Goal: Task Accomplishment & Management: Manage account settings

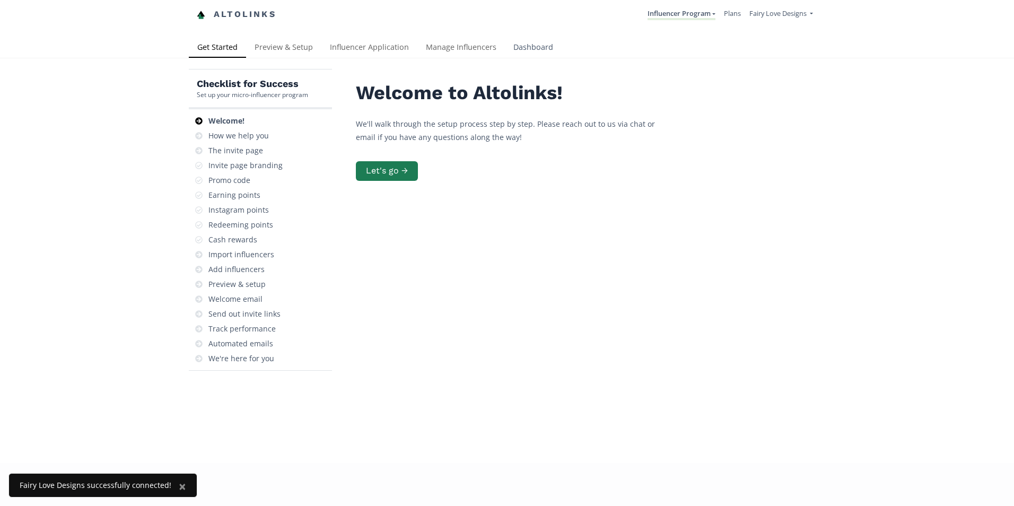
click at [531, 50] on link "Dashboard" at bounding box center [533, 48] width 57 height 21
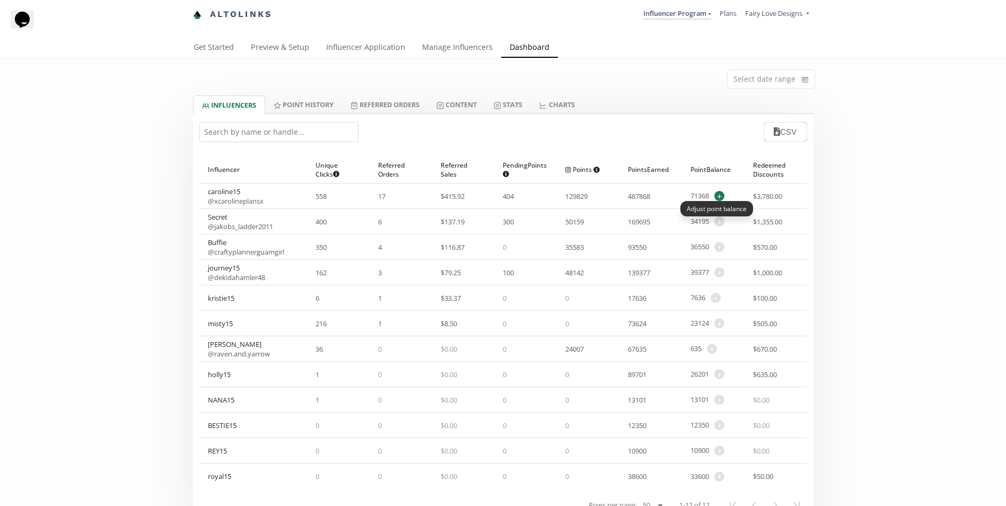
click at [718, 198] on span "+" at bounding box center [719, 196] width 10 height 10
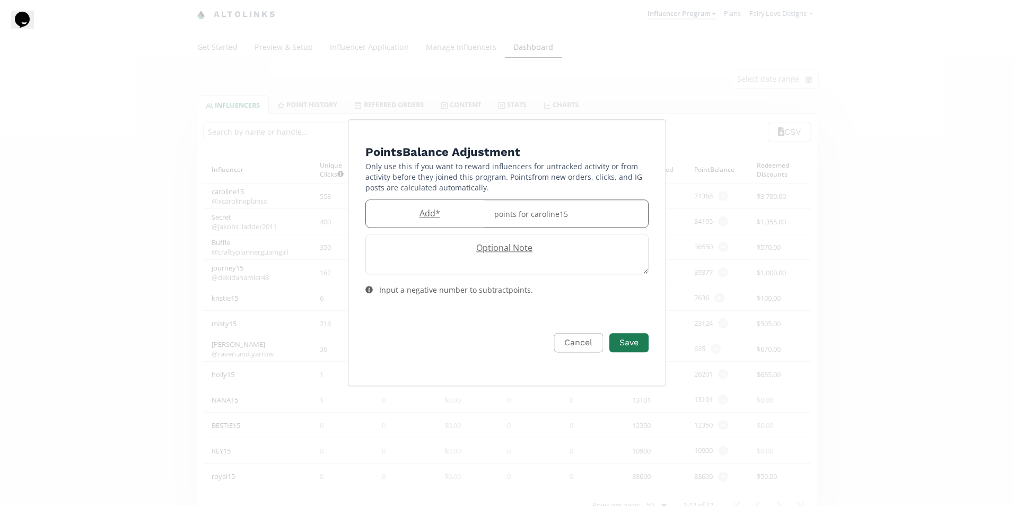
click at [416, 213] on label "Add *" at bounding box center [427, 213] width 122 height 12
type input "1200"
click at [636, 340] on button "Save" at bounding box center [629, 342] width 42 height 23
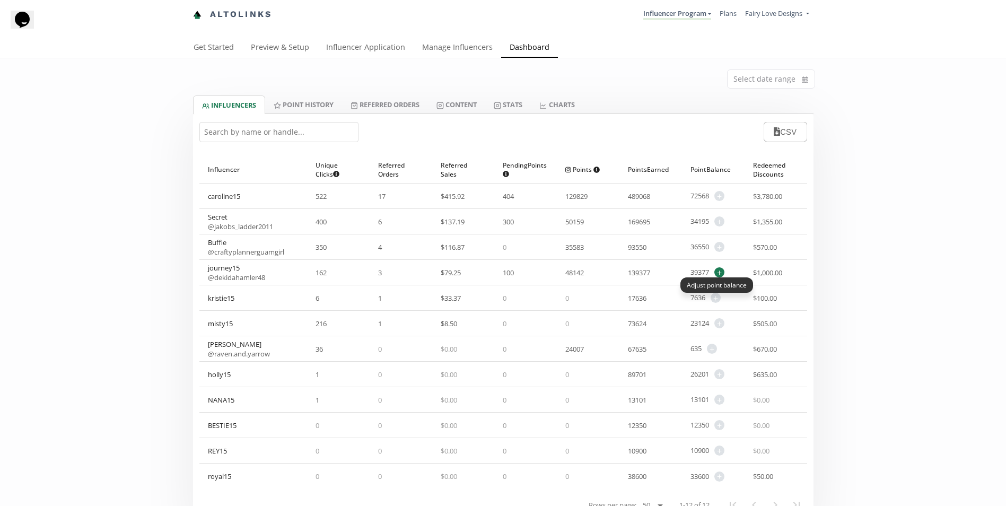
click at [719, 270] on span "+" at bounding box center [719, 272] width 10 height 10
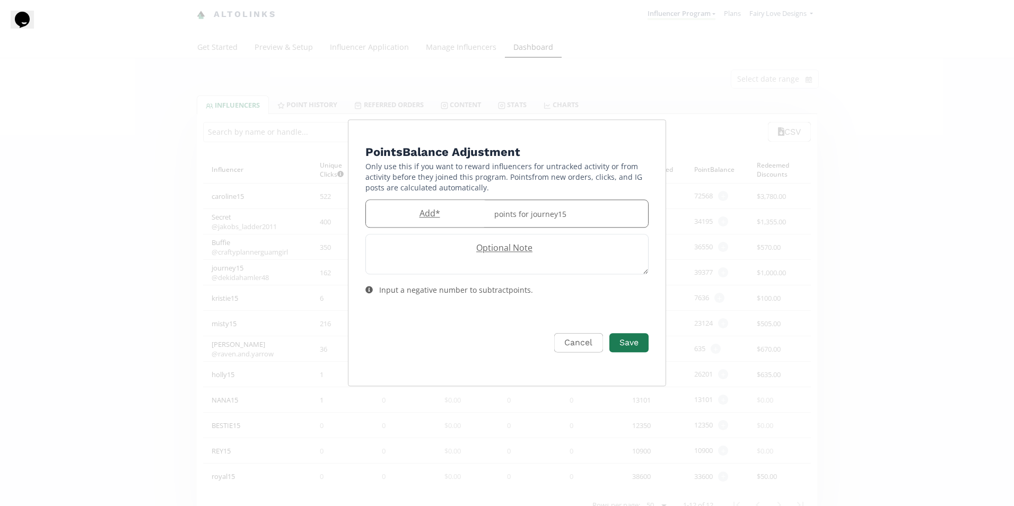
click at [479, 209] on label "Add *" at bounding box center [427, 213] width 122 height 12
type input "700"
click at [630, 340] on button "Save" at bounding box center [629, 342] width 42 height 23
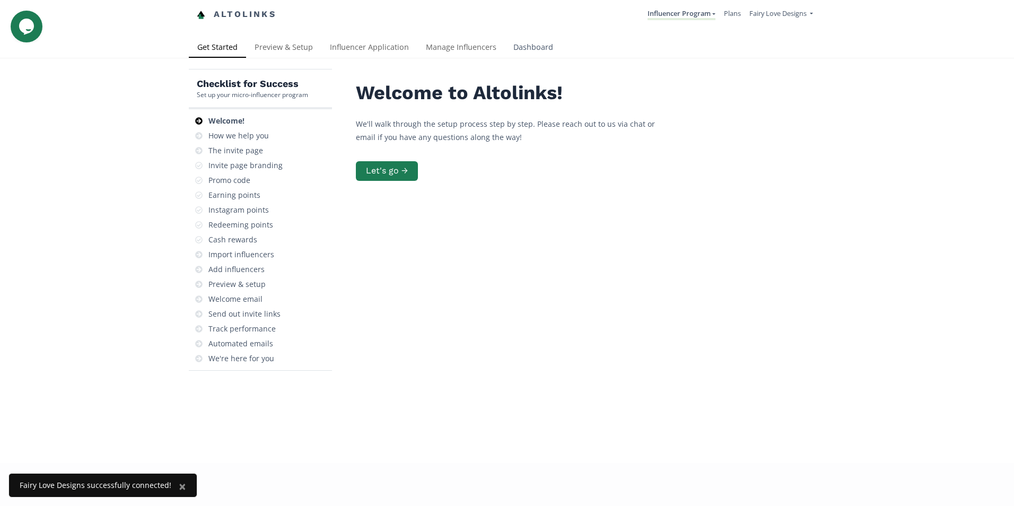
click at [533, 45] on link "Dashboard" at bounding box center [533, 48] width 57 height 21
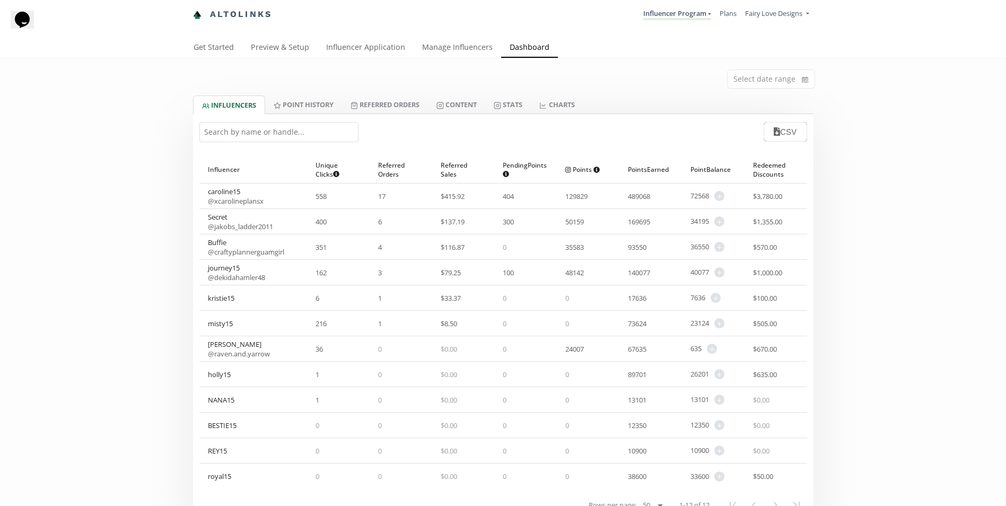
click at [234, 480] on div "royal15" at bounding box center [253, 476] width 108 height 25
click at [719, 476] on span "+" at bounding box center [719, 476] width 10 height 10
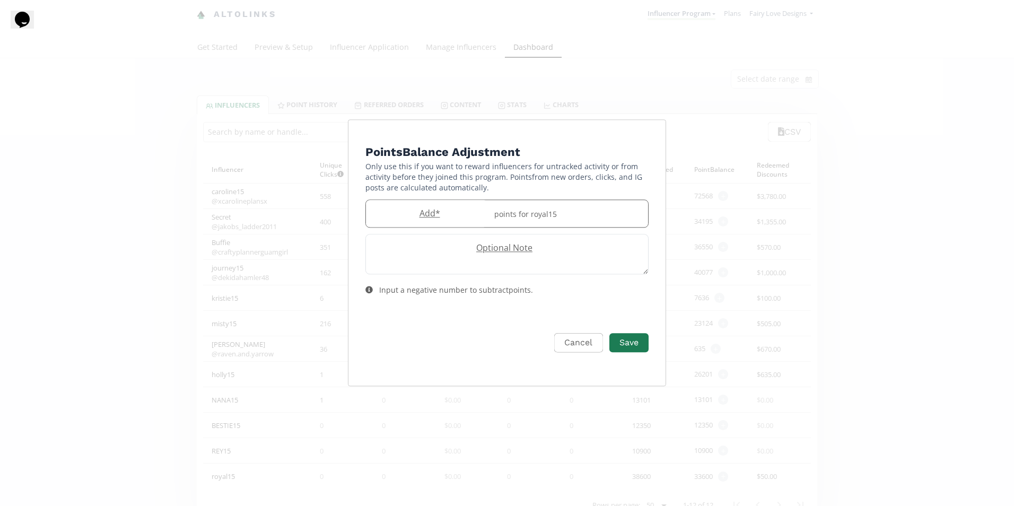
click at [417, 217] on label "Add *" at bounding box center [427, 213] width 122 height 12
click at [396, 223] on input "Edit Program" at bounding box center [427, 213] width 122 height 27
type input "600"
click at [631, 334] on button "Save" at bounding box center [629, 342] width 42 height 23
